Goal: Transaction & Acquisition: Purchase product/service

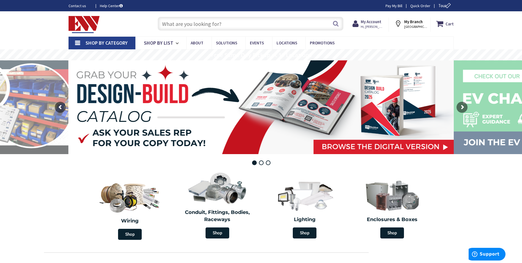
click at [203, 26] on input "text" at bounding box center [251, 24] width 186 height 14
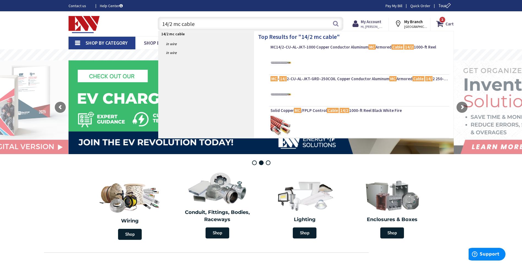
type input "14/2 mc cable"
click at [301, 52] on div "MC14/2-CU-AL-JKT-1000 Copper Conductor Aluminum MC Armored Cable 14/2 1000-ft R…" at bounding box center [360, 48] width 178 height 8
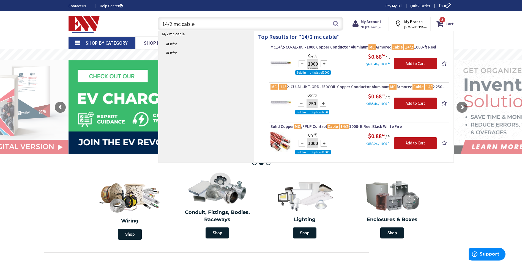
click at [310, 88] on span "MC - 14/ 2-CU-AL-JKT-GRD-250COIL Copper Conductor Aluminum MC Armored Cable 14/…" at bounding box center [360, 87] width 178 height 6
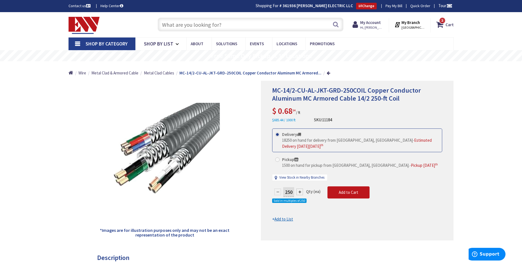
click at [227, 21] on input "text" at bounding box center [251, 25] width 186 height 14
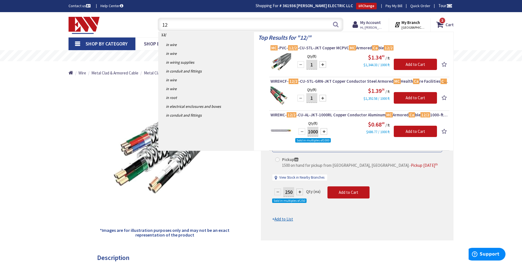
type input "1"
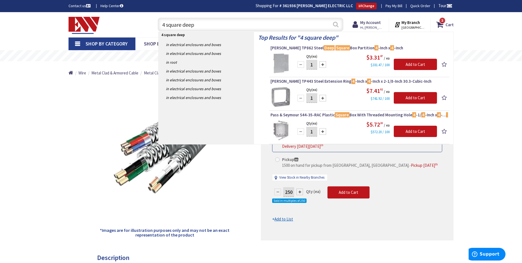
type input "4 square deep"
click at [337, 25] on button "Search" at bounding box center [335, 24] width 7 height 12
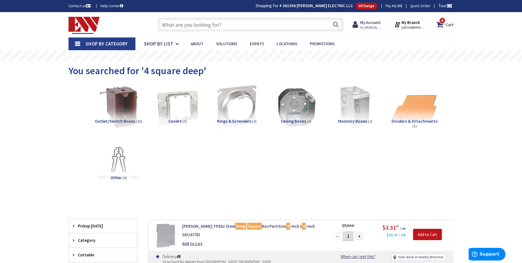
click at [196, 25] on input "text" at bounding box center [251, 25] width 186 height 14
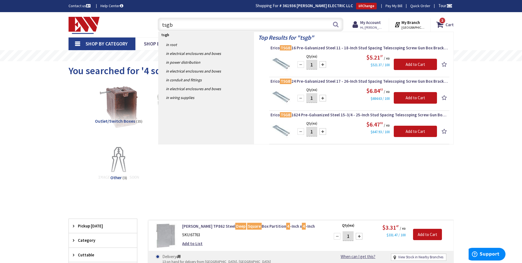
type input "tsgb"
click at [341, 53] on div "$5.21 37 / ea $521.37 / 100" at bounding box center [367, 60] width 142 height 15
click at [307, 48] on span "Erico TSGB 16 Pre-Galvanized Steel 11 - 18-Inch Stud Spacing Telescoping Screw …" at bounding box center [360, 48] width 178 height 6
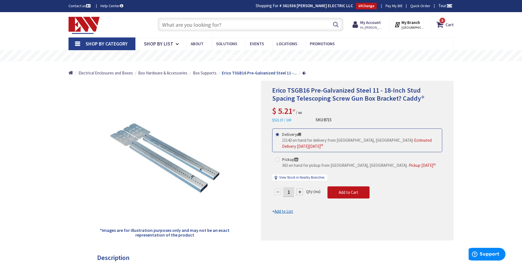
click at [235, 22] on input "text" at bounding box center [251, 25] width 186 height 14
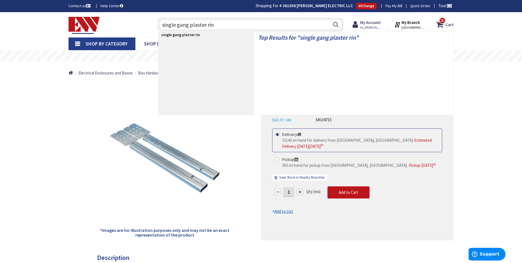
type input "single gang plaster ring"
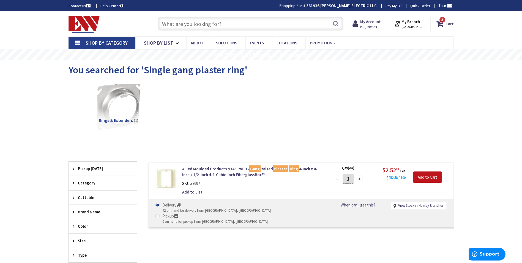
click at [122, 107] on img at bounding box center [119, 106] width 50 height 50
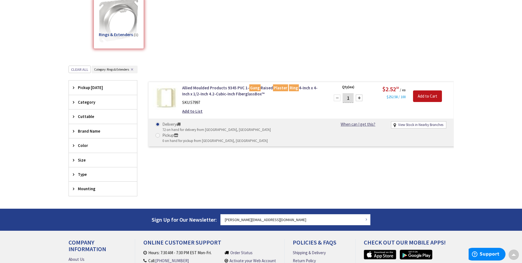
scroll to position [13, 0]
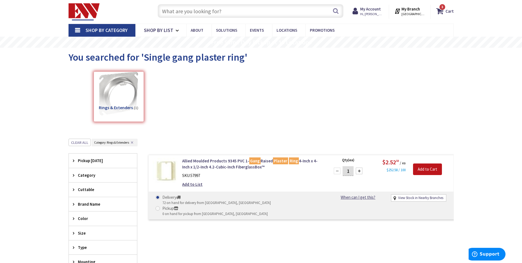
click at [247, 5] on input "text" at bounding box center [251, 11] width 186 height 14
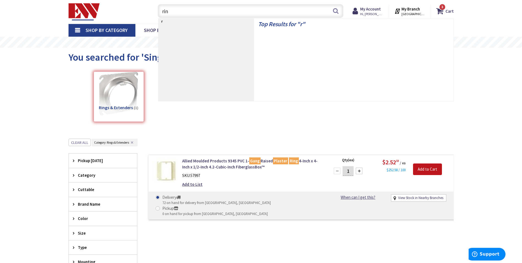
type input "ring"
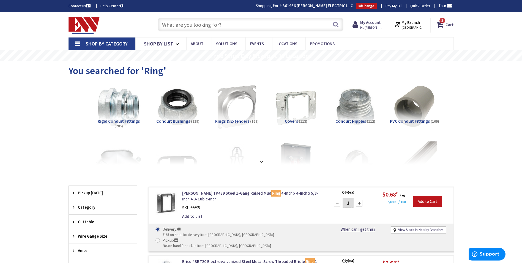
click at [199, 27] on input "text" at bounding box center [251, 25] width 186 height 14
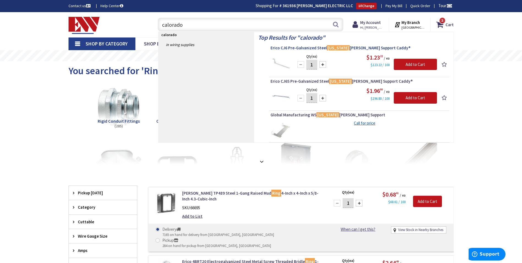
type input "calorado"
click at [304, 49] on span "Erico CJ6 Pre-Galvanized Steel Colorado Jim Cable Support Caddy®" at bounding box center [360, 48] width 178 height 6
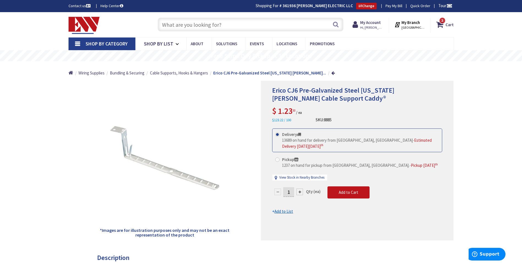
click at [216, 27] on input "text" at bounding box center [251, 25] width 186 height 14
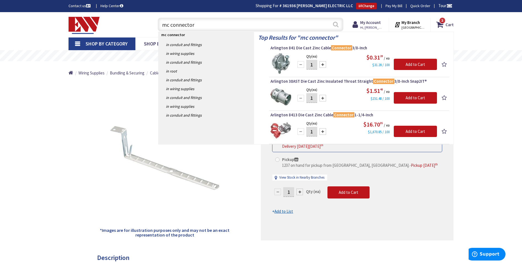
type input "mc connector"
click at [337, 23] on button "Search" at bounding box center [335, 24] width 7 height 12
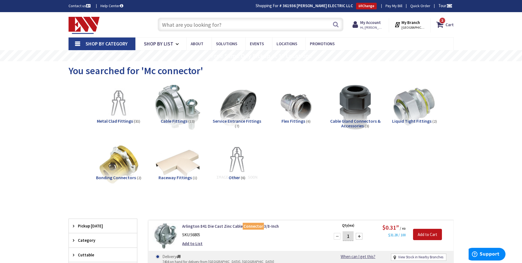
click at [184, 22] on input "text" at bounding box center [251, 25] width 186 height 14
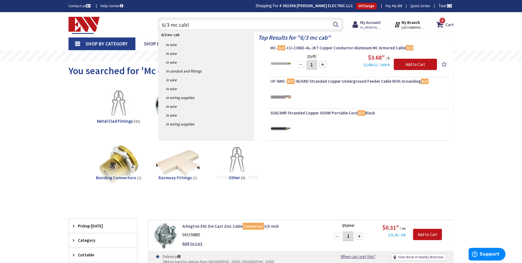
type input "6/3 mc cable"
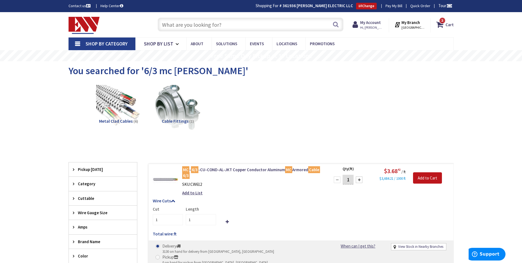
click at [219, 25] on input "text" at bounding box center [251, 25] width 186 height 14
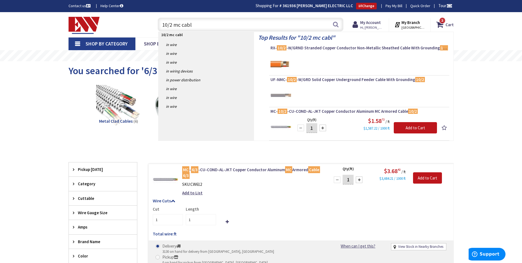
type input "10/2 mc cable"
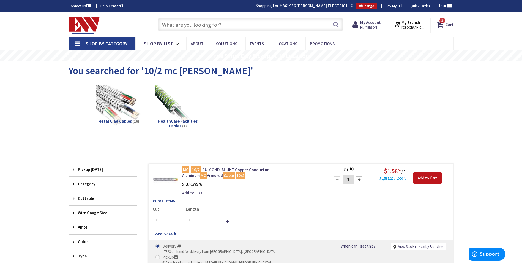
click at [190, 28] on input "text" at bounding box center [251, 25] width 186 height 14
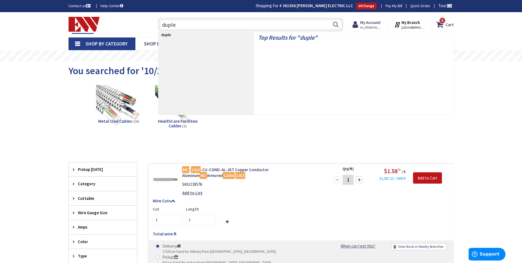
type input "duplex"
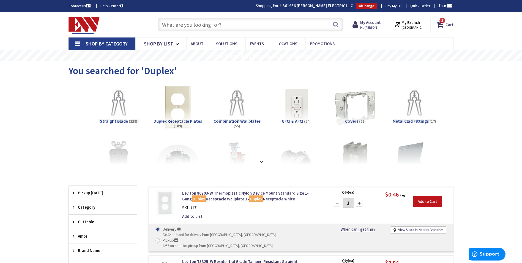
click at [225, 23] on input "text" at bounding box center [251, 25] width 186 height 14
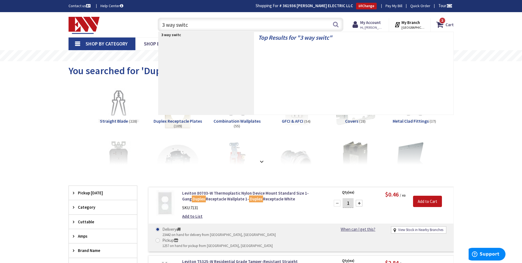
type input "3 way switch"
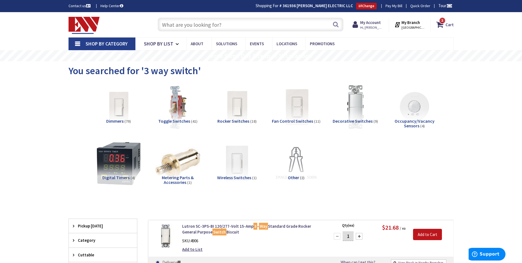
click at [220, 29] on input "text" at bounding box center [251, 25] width 186 height 14
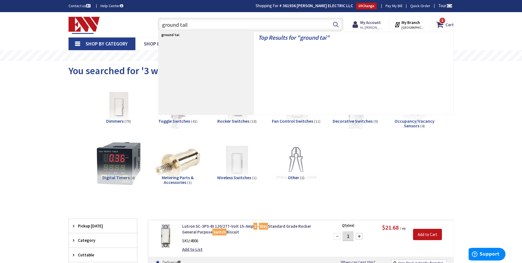
type input "ground tails"
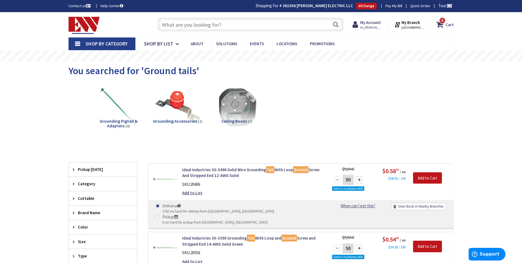
click at [203, 21] on input "text" at bounding box center [251, 25] width 186 height 14
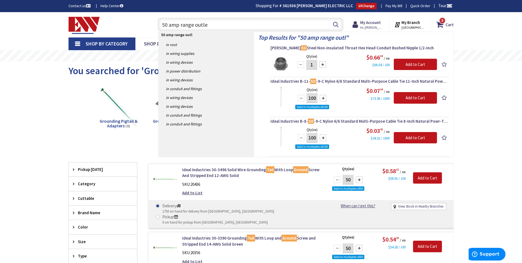
type input "50 amp range outlet"
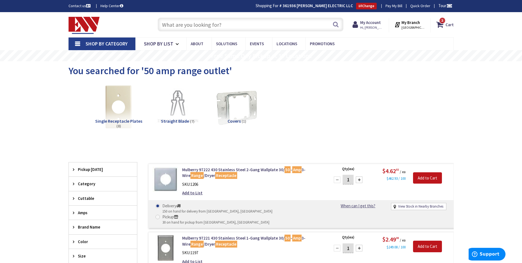
click at [221, 24] on input "text" at bounding box center [251, 25] width 186 height 14
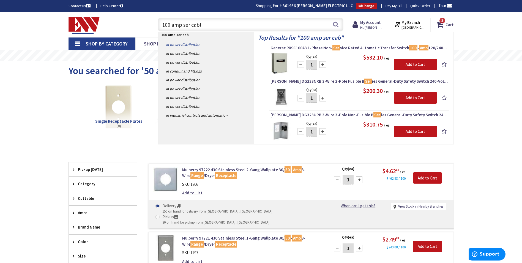
type input "100 amp ser cable"
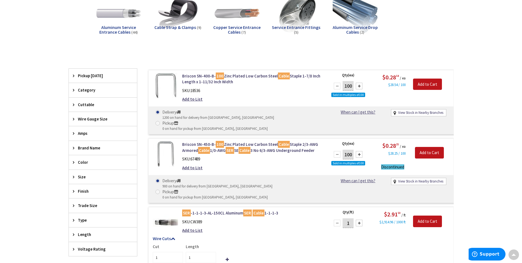
scroll to position [28, 0]
